Goal: Task Accomplishment & Management: Use online tool/utility

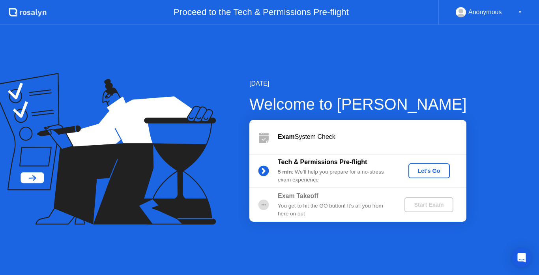
click at [427, 169] on div "Let's Go" at bounding box center [429, 171] width 35 height 6
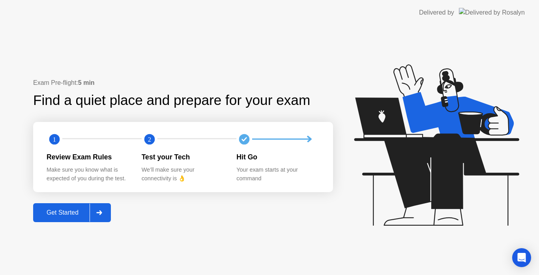
click at [75, 210] on div "Get Started" at bounding box center [63, 212] width 54 height 7
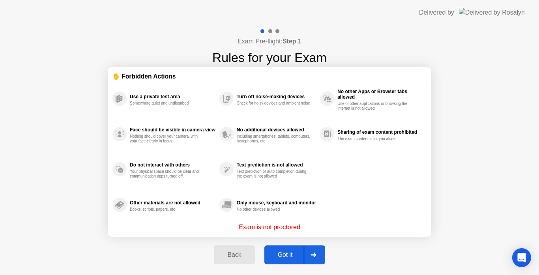
click at [317, 256] on div at bounding box center [313, 255] width 19 height 18
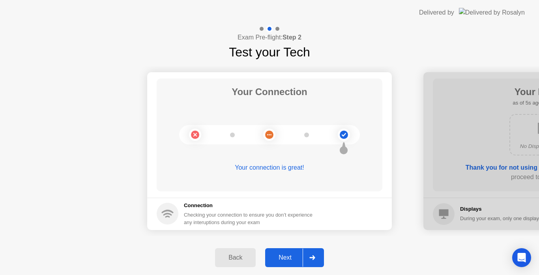
click at [317, 256] on div at bounding box center [312, 258] width 19 height 18
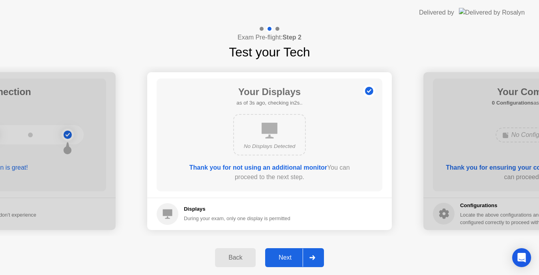
click at [317, 256] on div at bounding box center [312, 258] width 19 height 18
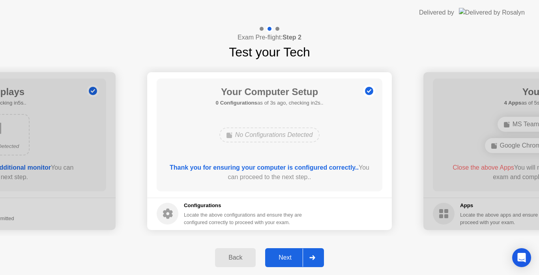
click at [317, 256] on div at bounding box center [312, 258] width 19 height 18
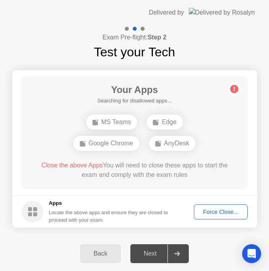
click at [231, 211] on div "Force Close..." at bounding box center [220, 212] width 48 height 6
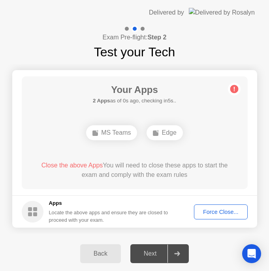
click at [238, 214] on div "Force Close..." at bounding box center [220, 212] width 48 height 6
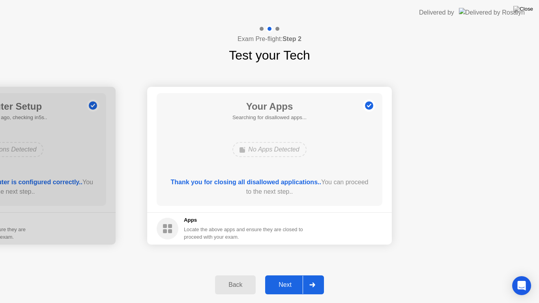
click at [290, 275] on div "Next" at bounding box center [285, 284] width 35 height 7
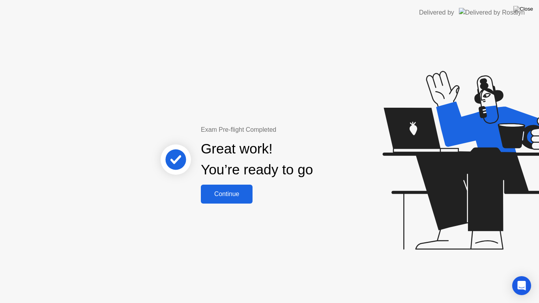
click at [231, 198] on div "Continue" at bounding box center [226, 194] width 47 height 7
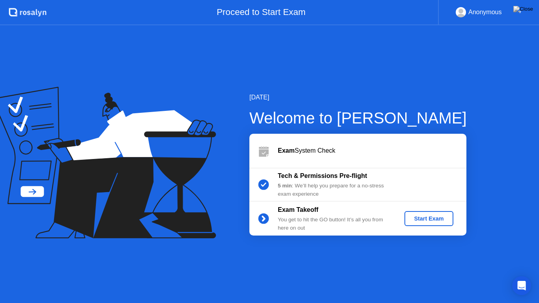
click at [439, 217] on div "Start Exam" at bounding box center [429, 218] width 42 height 6
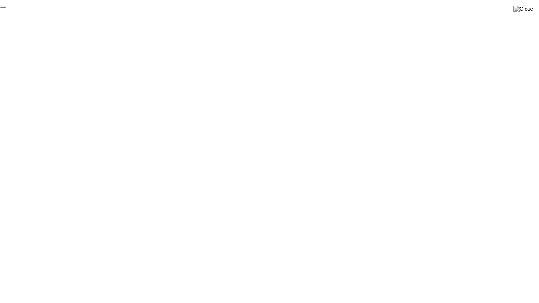
click div "End Proctoring Session"
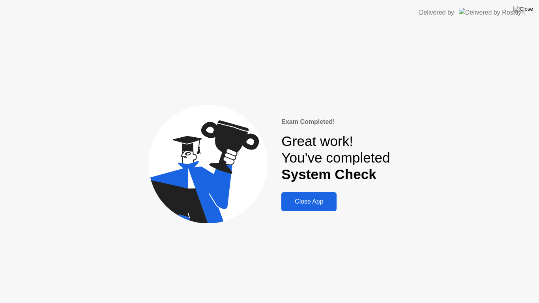
click at [327, 202] on div "Close App" at bounding box center [309, 201] width 51 height 7
